Goal: Navigation & Orientation: Find specific page/section

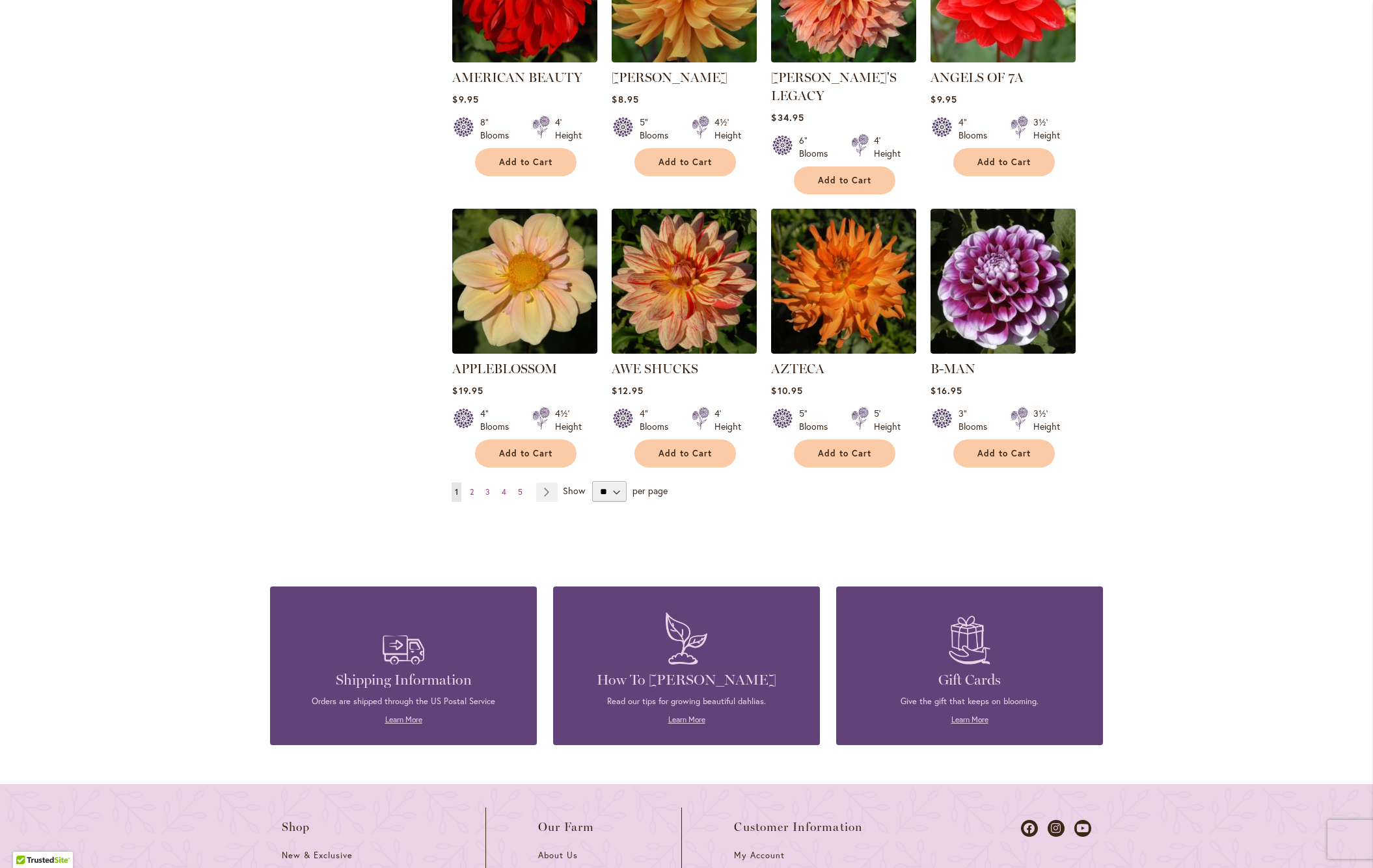
scroll to position [943, 0]
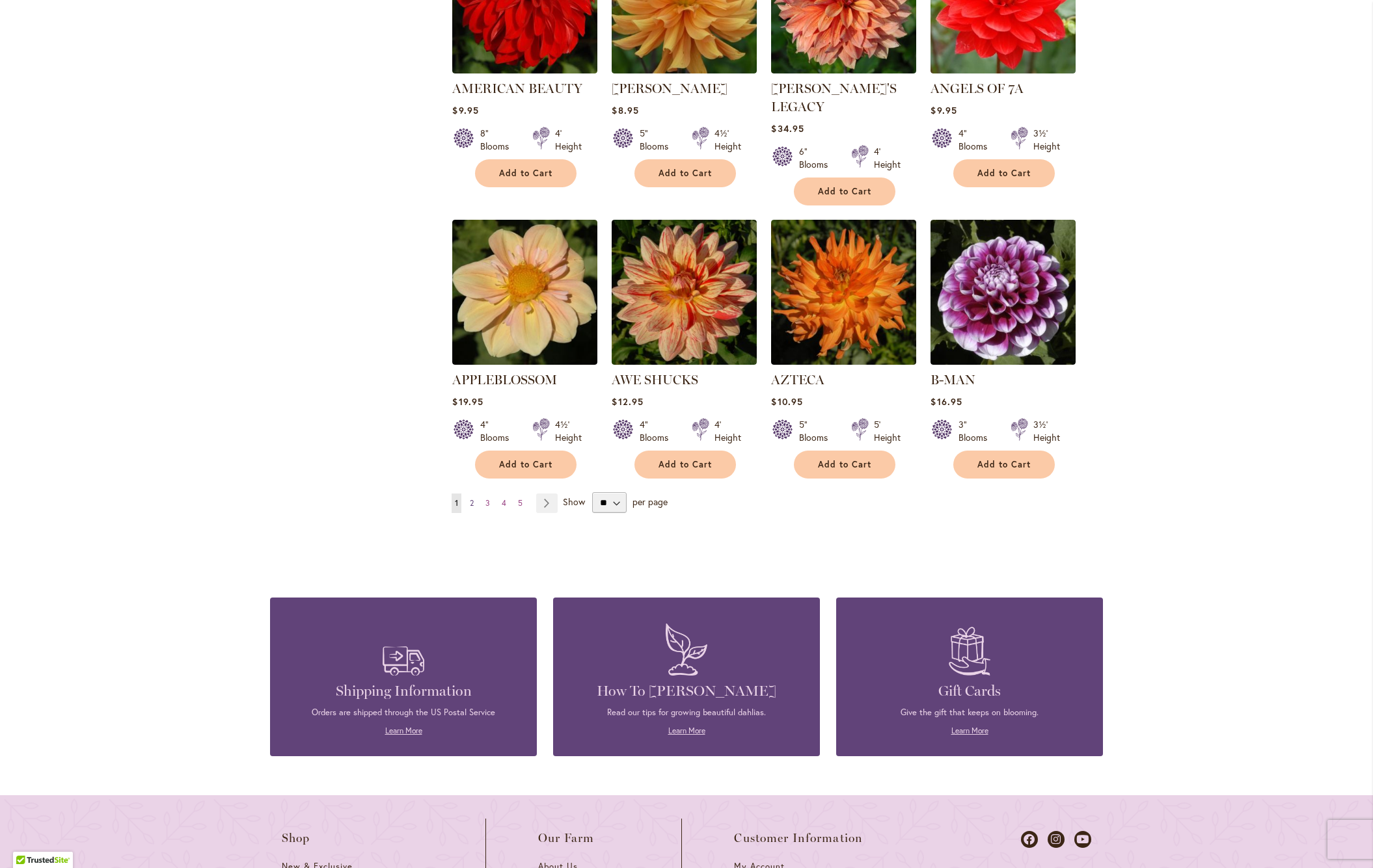
click at [474, 498] on span "2" at bounding box center [471, 503] width 4 height 10
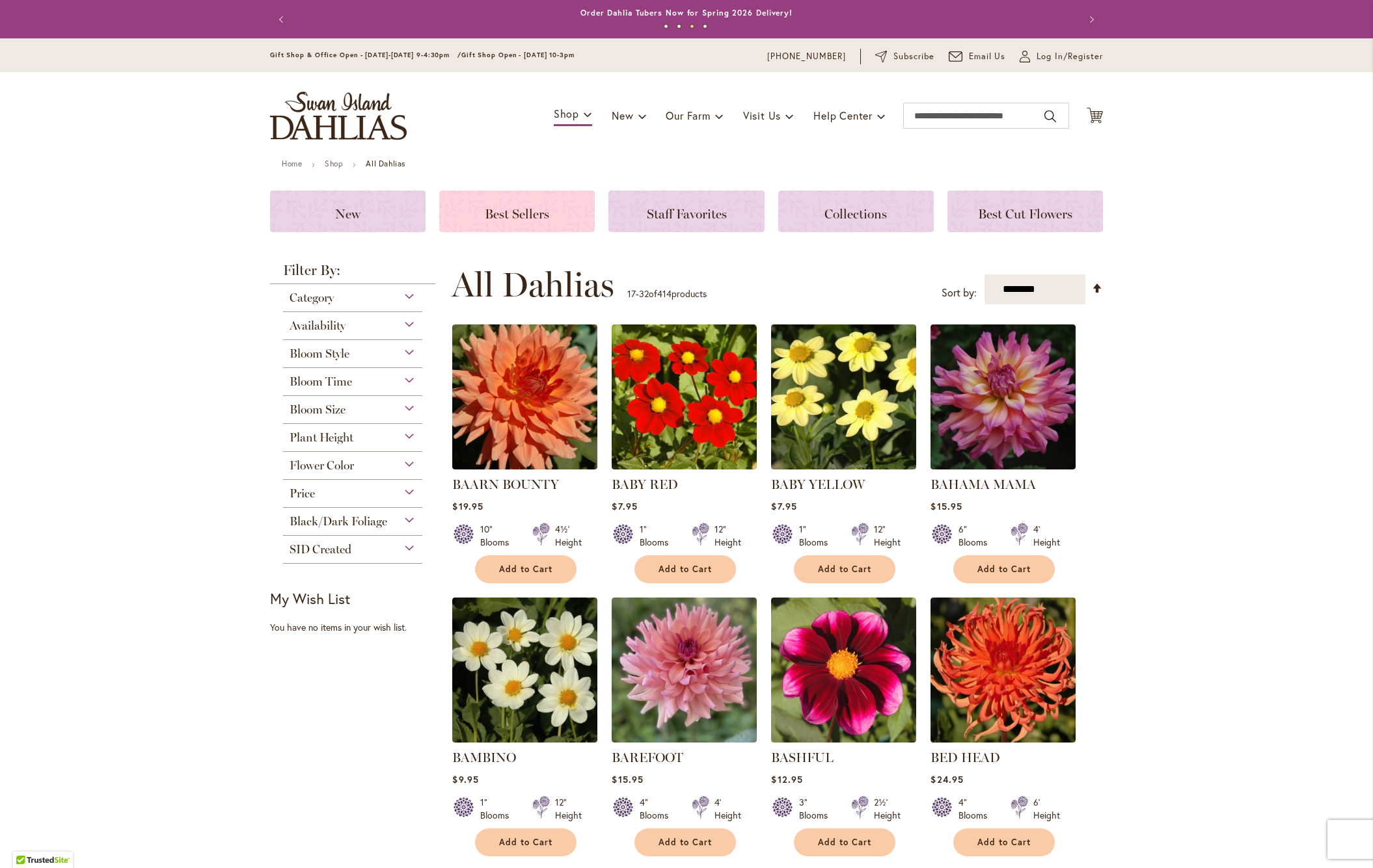
click at [512, 209] on span "Best Sellers" at bounding box center [516, 214] width 65 height 16
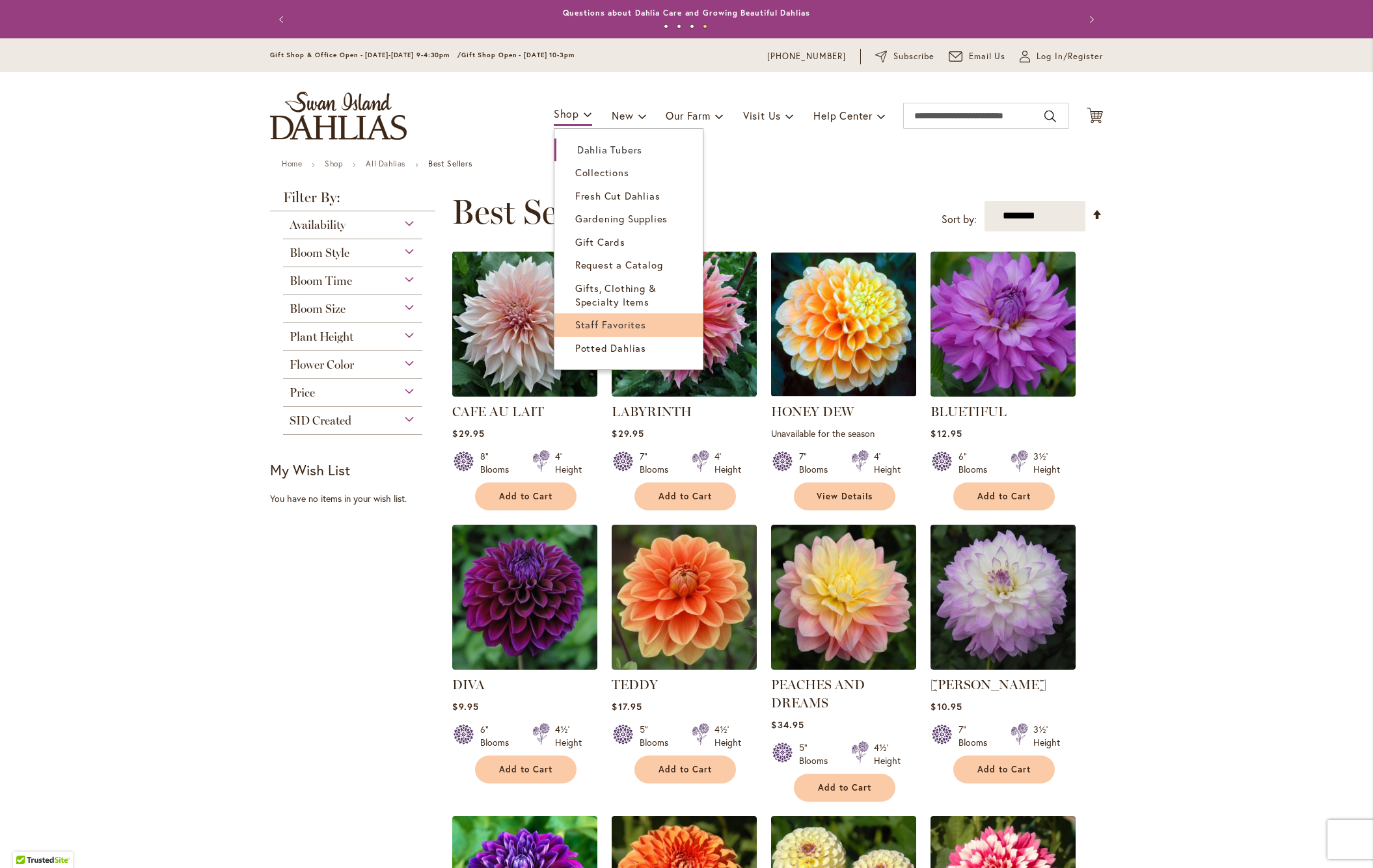
click at [587, 330] on link "Staff Favorites" at bounding box center [628, 325] width 148 height 23
